Goal: Check status

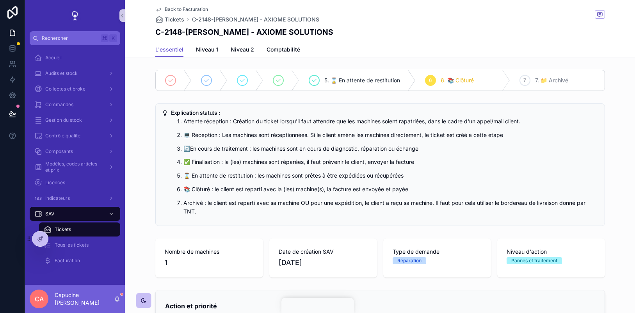
scroll to position [343, 0]
